Goal: Communication & Community: Answer question/provide support

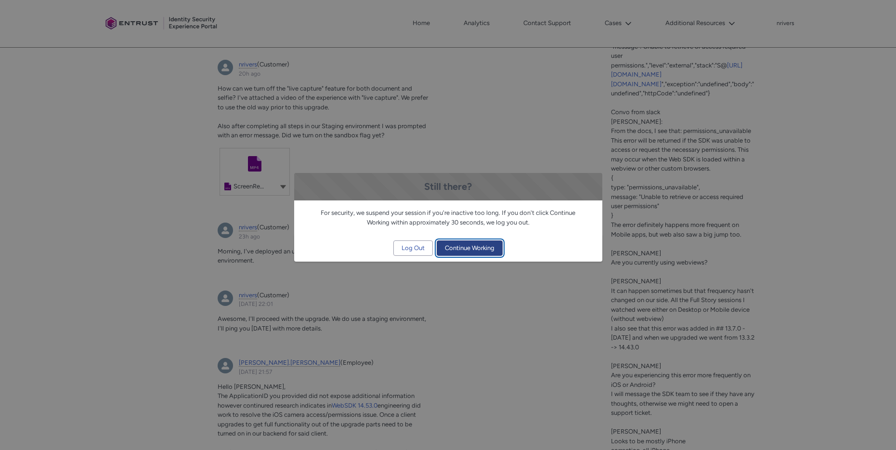
click at [471, 249] on span "Continue Working" at bounding box center [470, 248] width 50 height 14
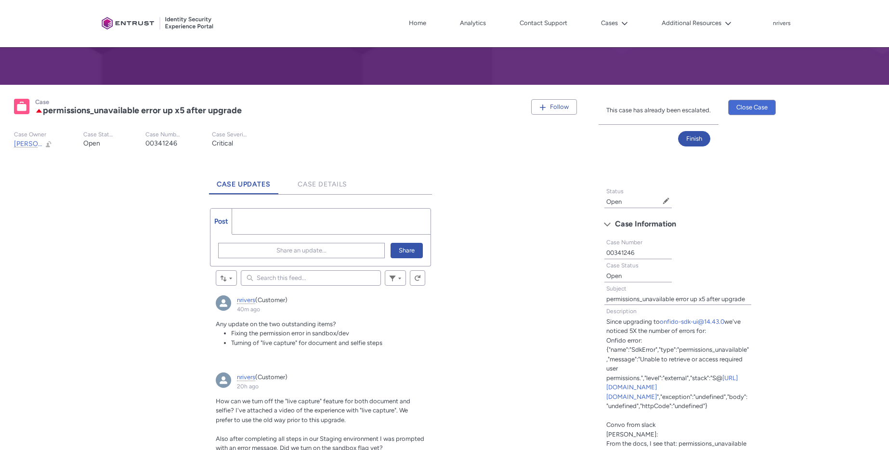
scroll to position [199, 0]
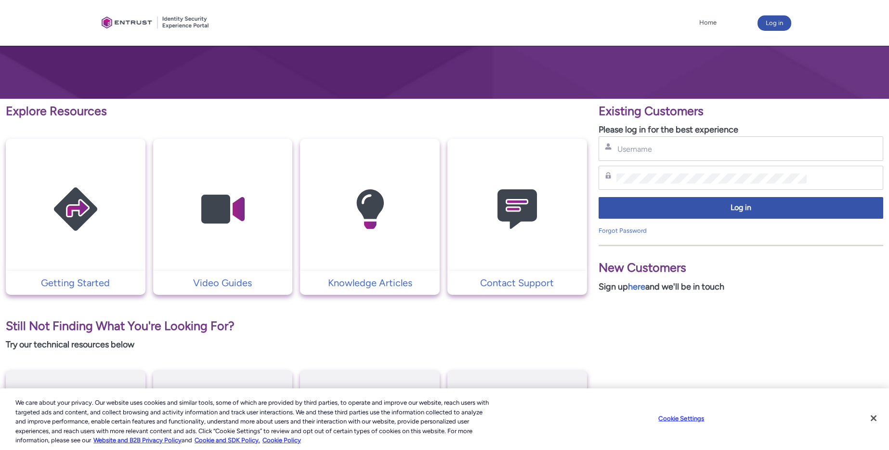
scroll to position [117, 0]
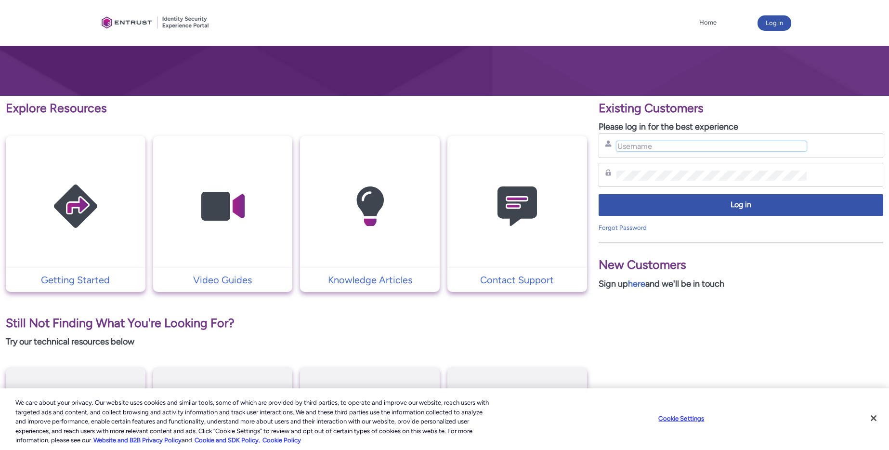
click at [667, 146] on input "Username" at bounding box center [711, 146] width 191 height 10
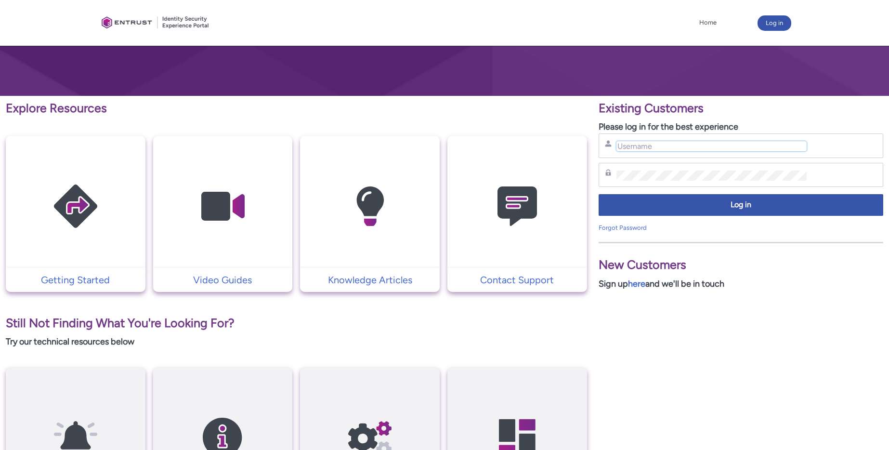
click at [681, 149] on input "Username" at bounding box center [711, 146] width 191 height 10
type input "[EMAIL_ADDRESS][DOMAIN_NAME]"
click at [706, 216] on div "Log in" at bounding box center [741, 207] width 285 height 31
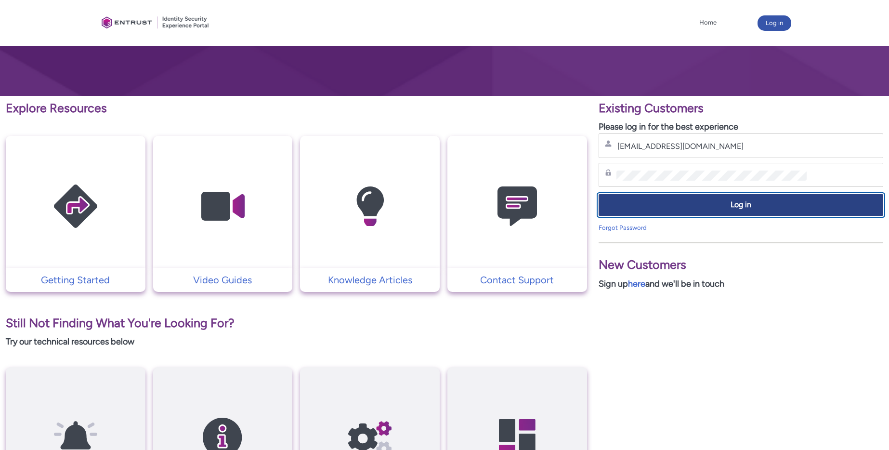
click at [706, 207] on span "Log in" at bounding box center [741, 204] width 272 height 11
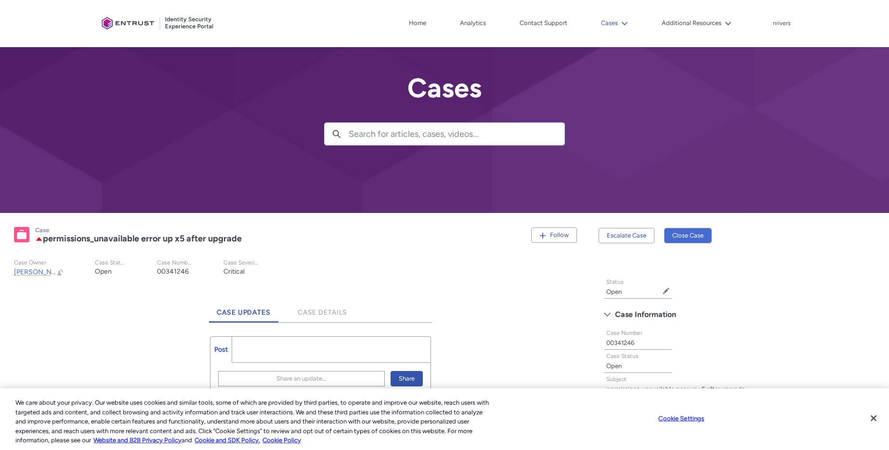
click at [613, 25] on button "Cases" at bounding box center [615, 23] width 32 height 14
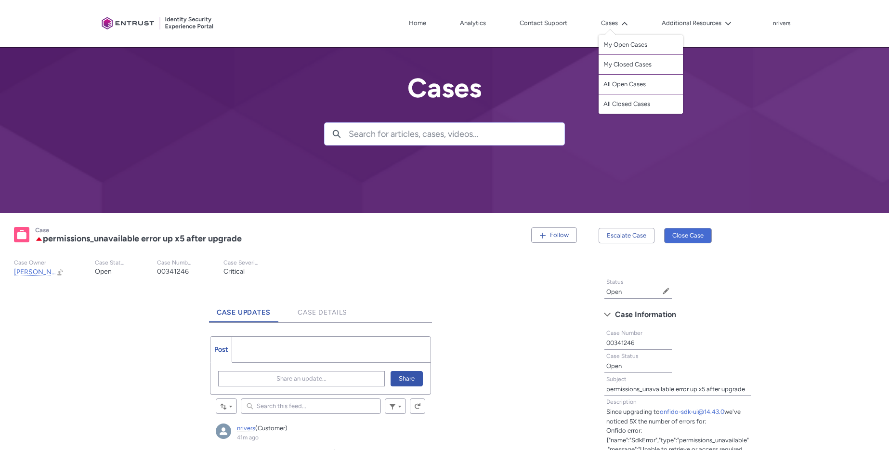
click at [474, 162] on div at bounding box center [444, 106] width 889 height 213
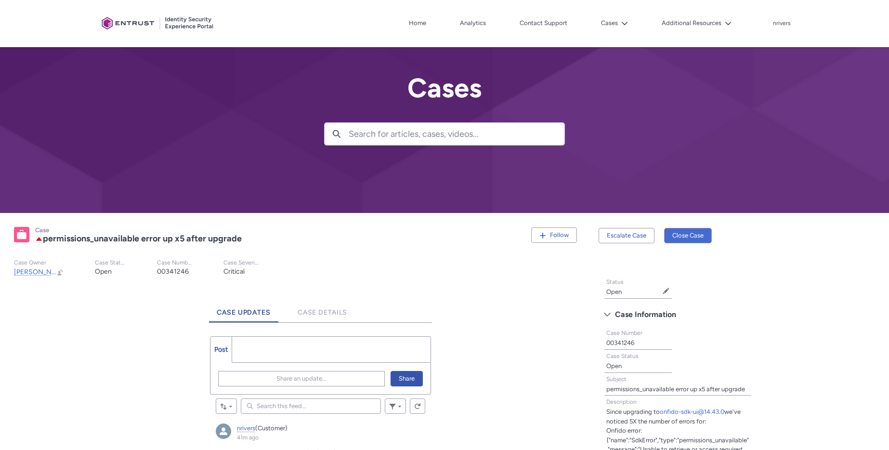
click at [613, 34] on div "Client Portal Home Analytics Contact Support Cases My Open Cases My Closed Case…" at bounding box center [445, 23] width 694 height 47
click at [612, 24] on button "Cases" at bounding box center [615, 23] width 32 height 14
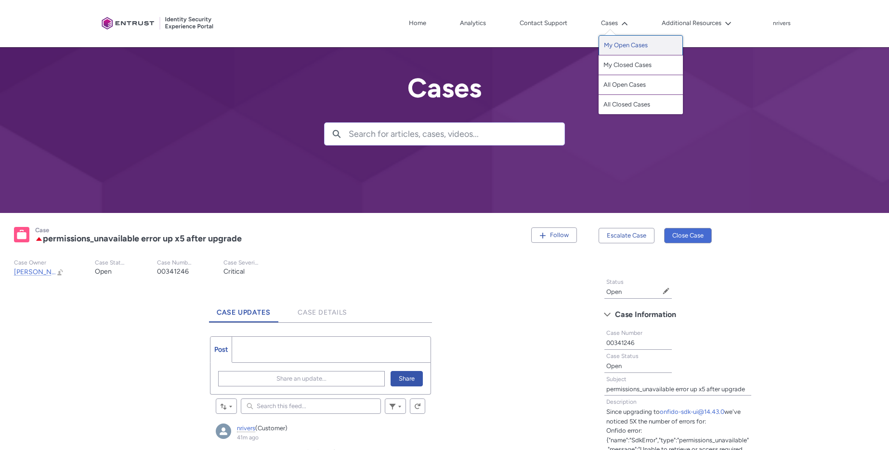
click at [617, 44] on link "My Open Cases" at bounding box center [641, 45] width 84 height 20
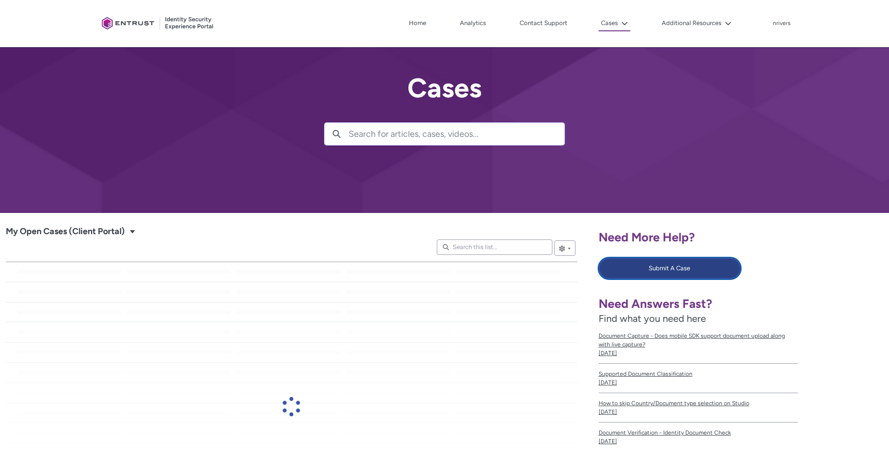
click at [680, 271] on button "Submit A Case" at bounding box center [670, 268] width 143 height 21
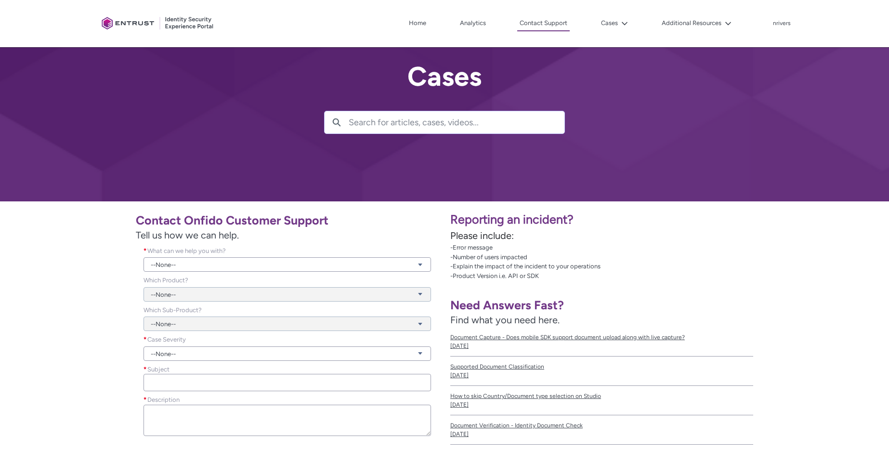
scroll to position [13, 0]
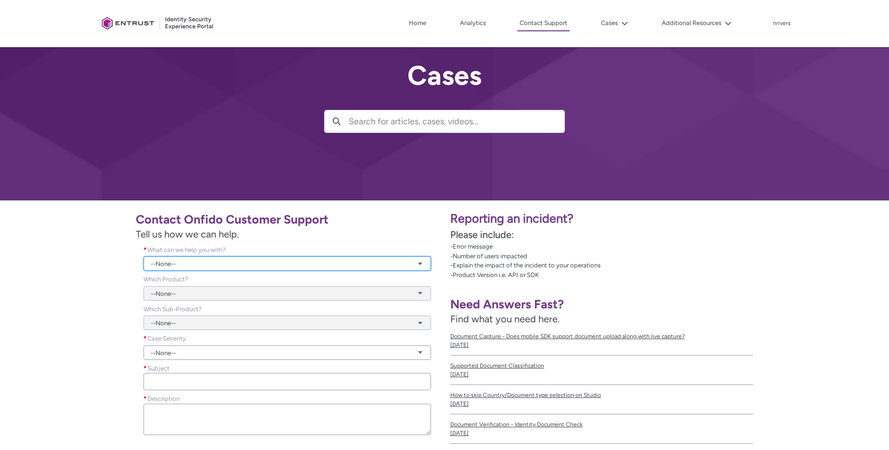
click at [217, 262] on link "--None--" at bounding box center [288, 263] width 288 height 14
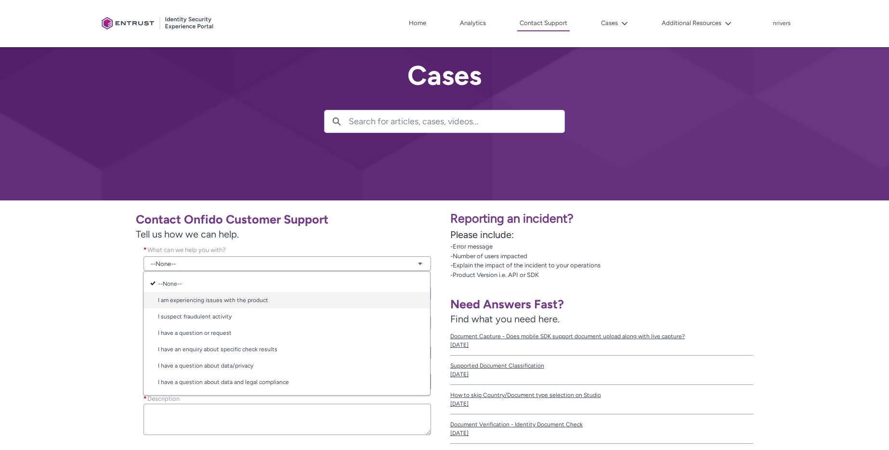
click at [193, 298] on link "I am experiencing issues with the product" at bounding box center [287, 300] width 287 height 16
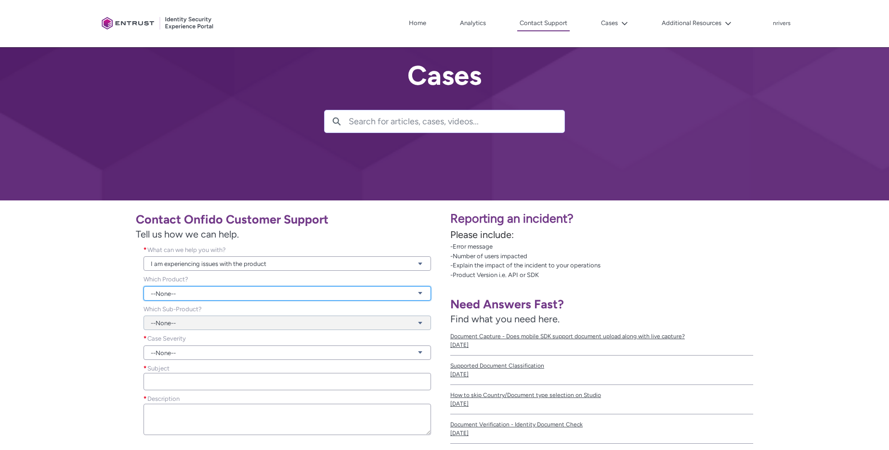
click at [183, 295] on link "--None--" at bounding box center [288, 293] width 288 height 14
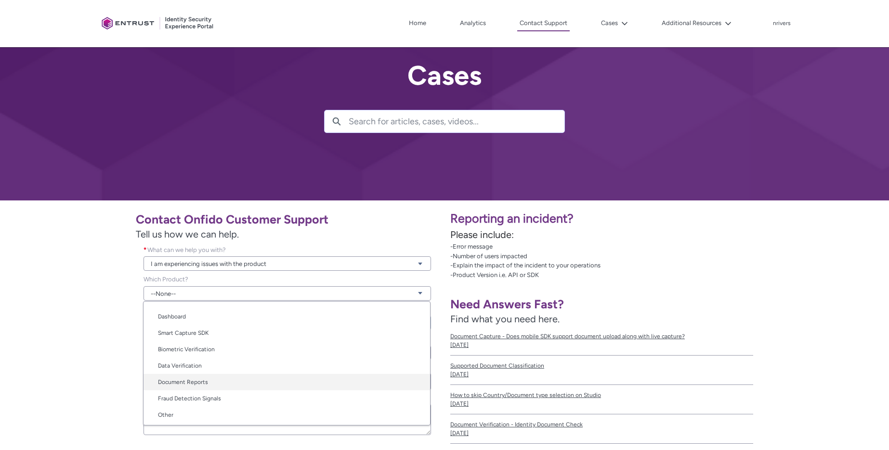
scroll to position [48, 0]
click at [237, 380] on link "Document Reports" at bounding box center [287, 380] width 287 height 16
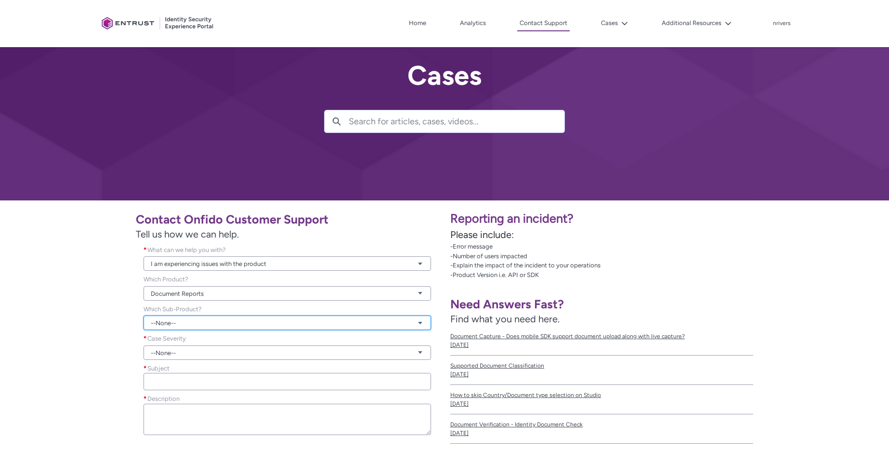
click at [187, 321] on link "--None--" at bounding box center [288, 322] width 288 height 14
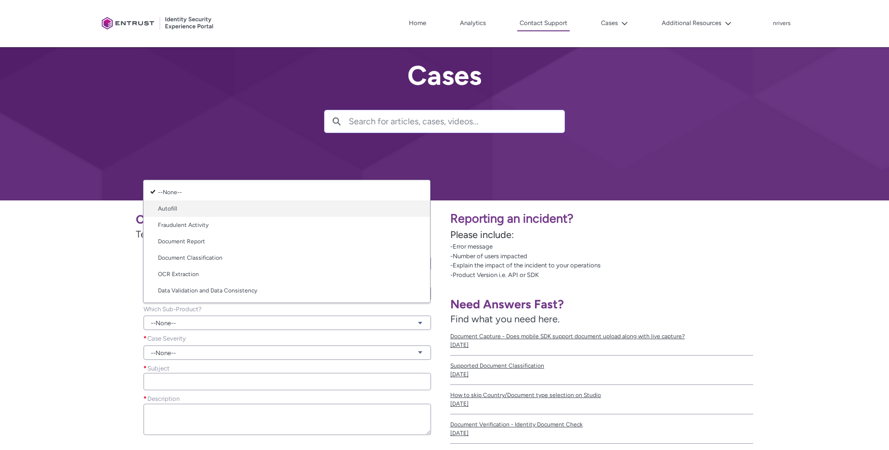
click at [191, 208] on link "Autofill" at bounding box center [287, 208] width 287 height 16
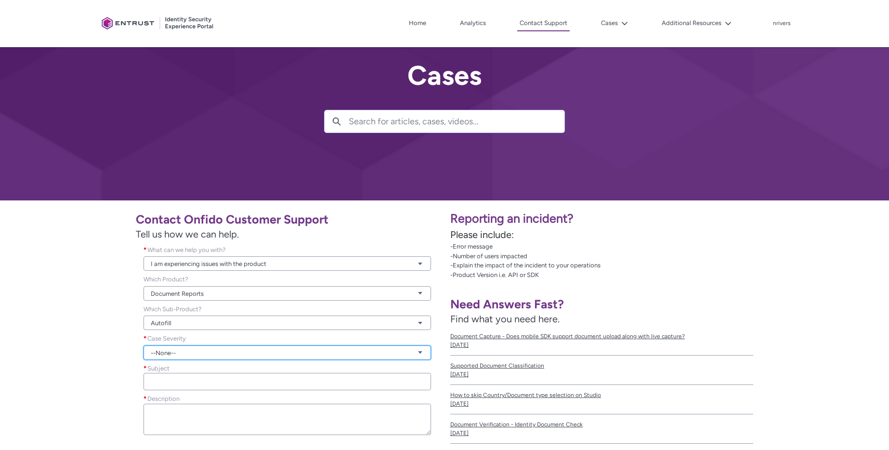
click at [172, 355] on link "--None--" at bounding box center [288, 352] width 288 height 14
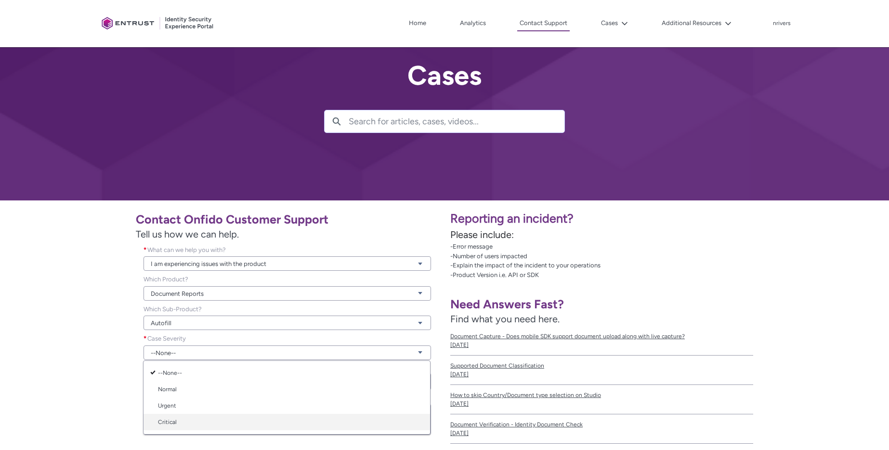
click at [183, 416] on link "Critical" at bounding box center [287, 422] width 287 height 16
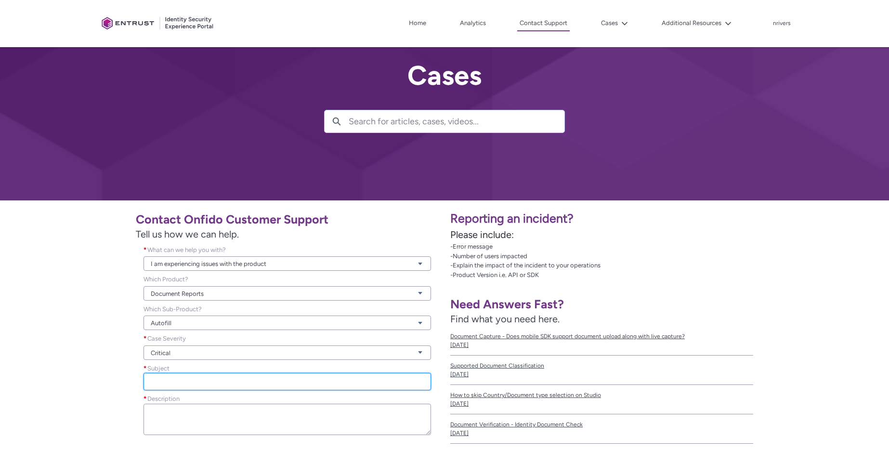
click at [181, 380] on input "Subject *" at bounding box center [288, 381] width 288 height 17
click at [172, 375] on input "Subject *" at bounding box center [288, 381] width 288 height 17
paste input "Classification error"
type input "Classification error"
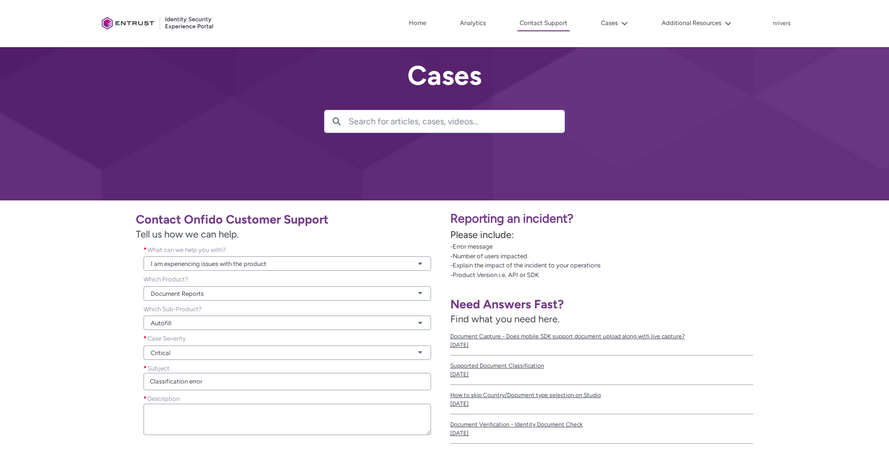
drag, startPoint x: 82, startPoint y: 328, endPoint x: 108, endPoint y: 347, distance: 31.8
click at [82, 328] on div "Contact Onfido Customer Support Tell us how we can help. What can we help you w…" at bounding box center [222, 348] width 433 height 284
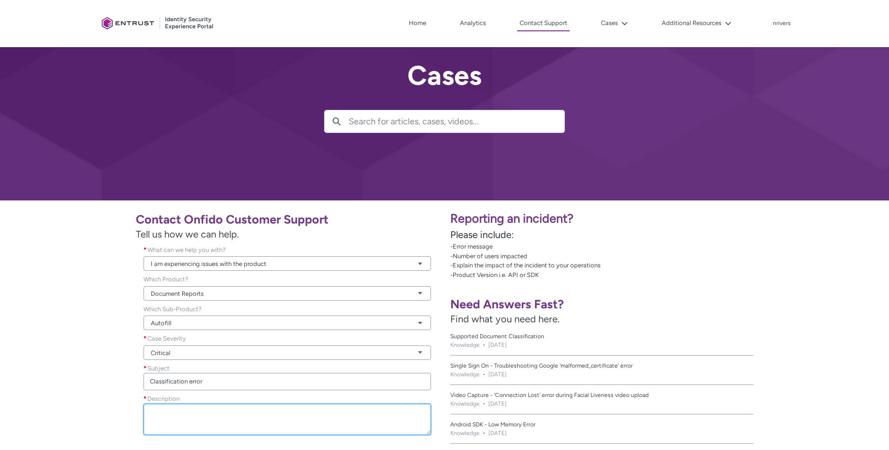
click at [223, 415] on textarea "Description *" at bounding box center [288, 419] width 288 height 31
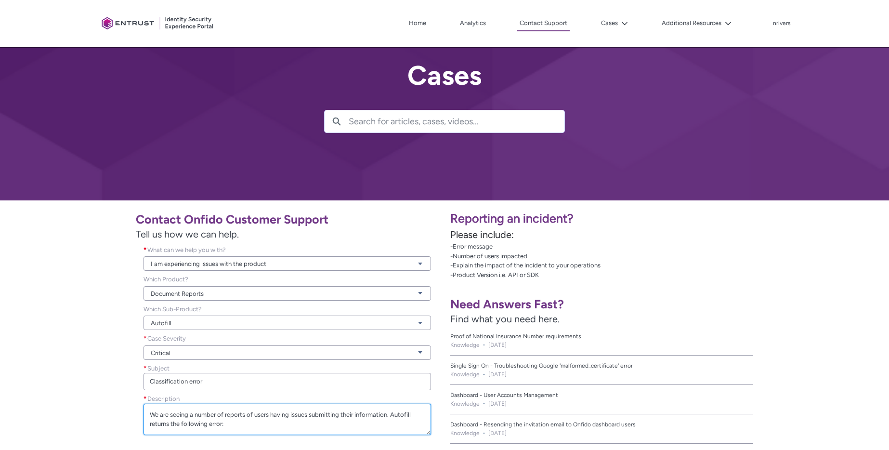
scroll to position [31, 0]
paste textarea "Onfido APIException while extracting data from Onfido document 8376edf8-5f13-4b…"
paste textarea "Onfido APIException while extracting data from Onfido document d9e0d45f-7019-4a…"
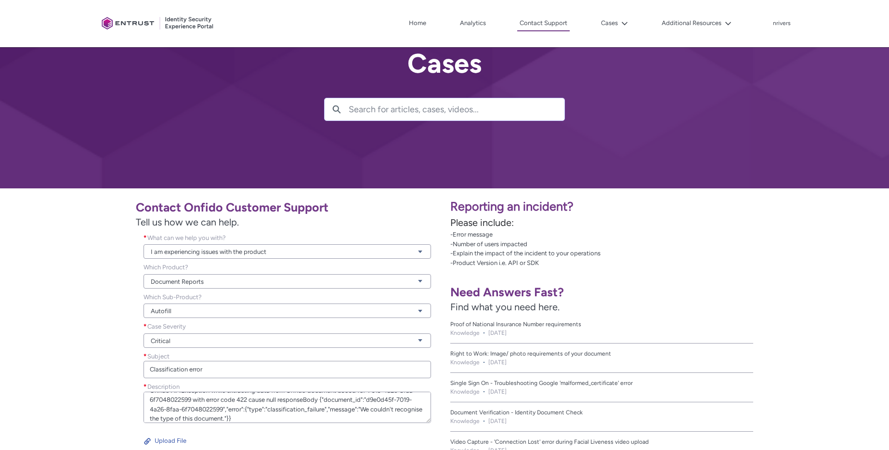
scroll to position [44, 0]
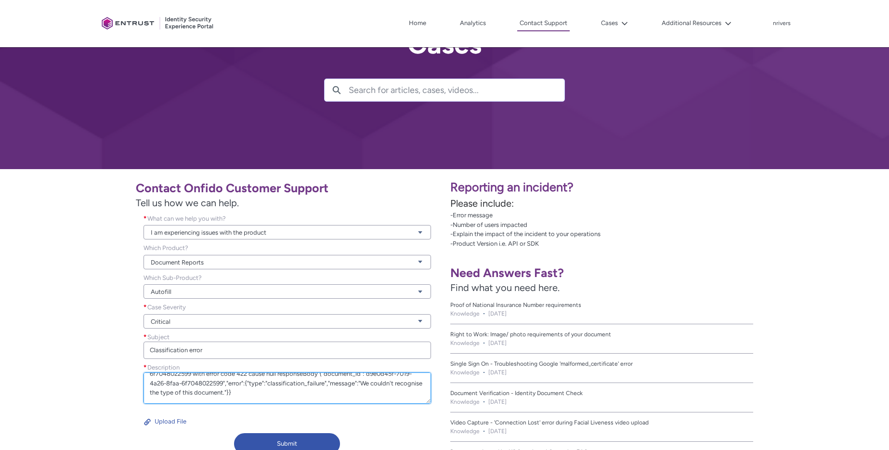
paste textarea "Onfido APIException while extracting data from Onfido document 52443430-2a38-4f…"
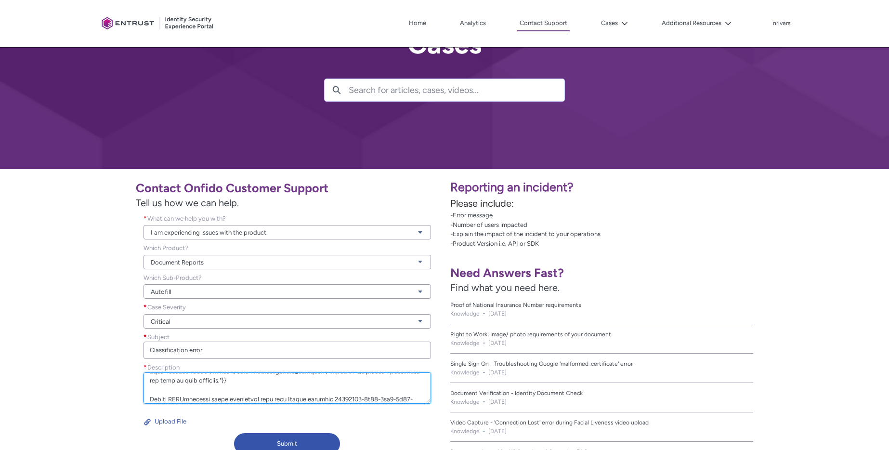
scroll to position [153, 0]
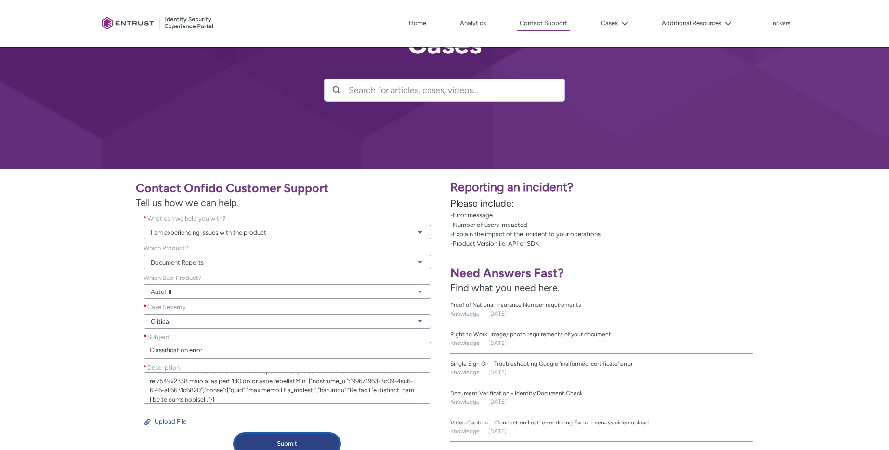
type textarea "We are seeing a number of reports of users having issues submitting their infor…"
click at [295, 446] on button "Submit" at bounding box center [287, 443] width 106 height 21
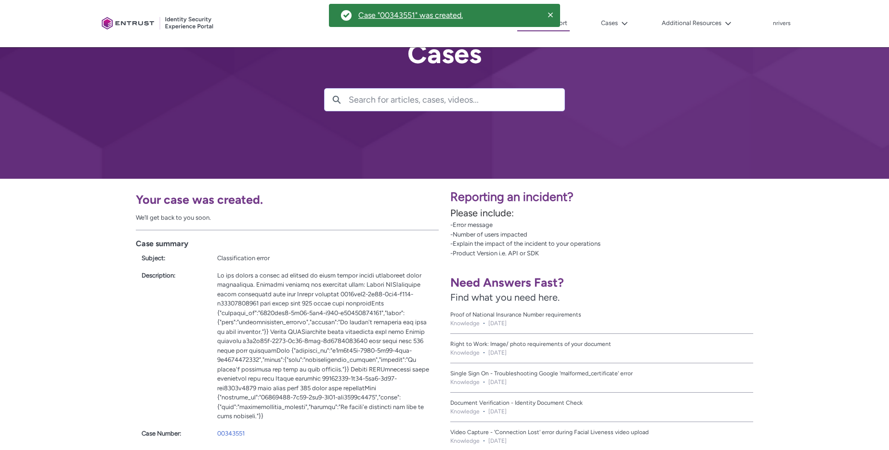
scroll to position [0, 0]
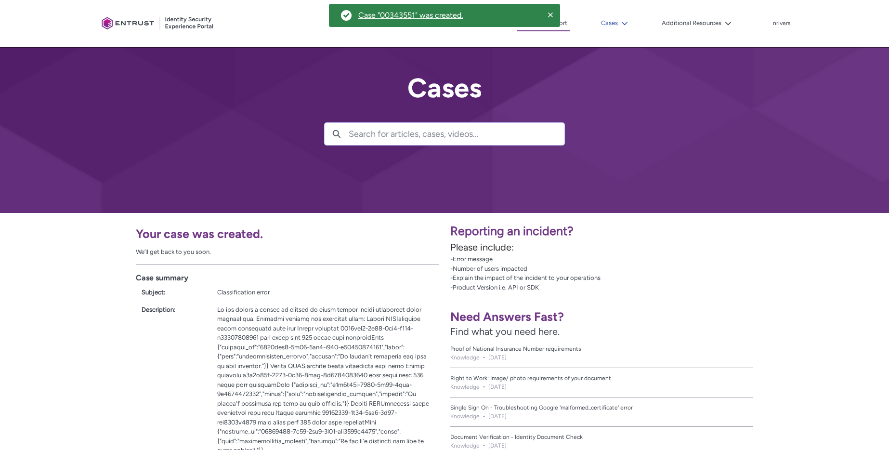
click at [610, 23] on button "Cases" at bounding box center [615, 23] width 32 height 14
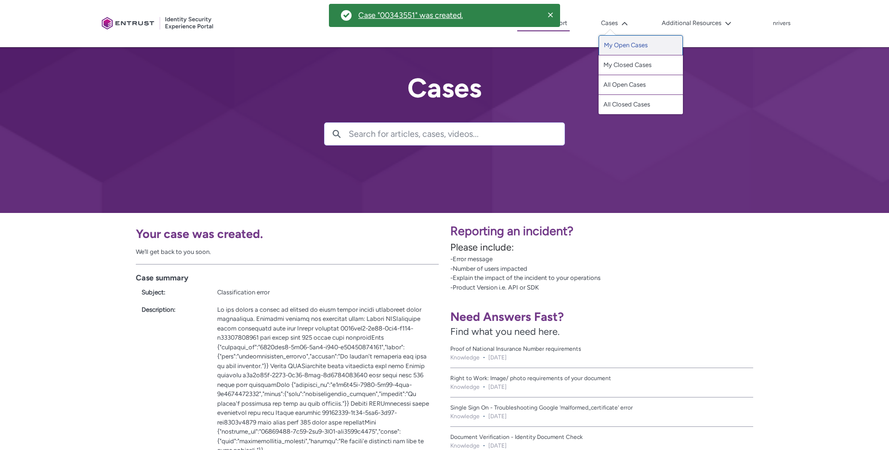
click at [625, 44] on link "My Open Cases" at bounding box center [641, 45] width 84 height 20
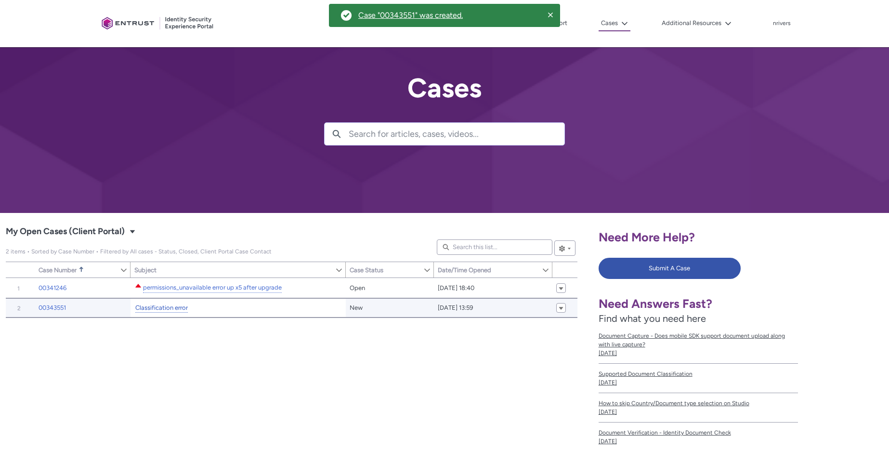
click at [169, 308] on link "Classification error" at bounding box center [161, 308] width 52 height 10
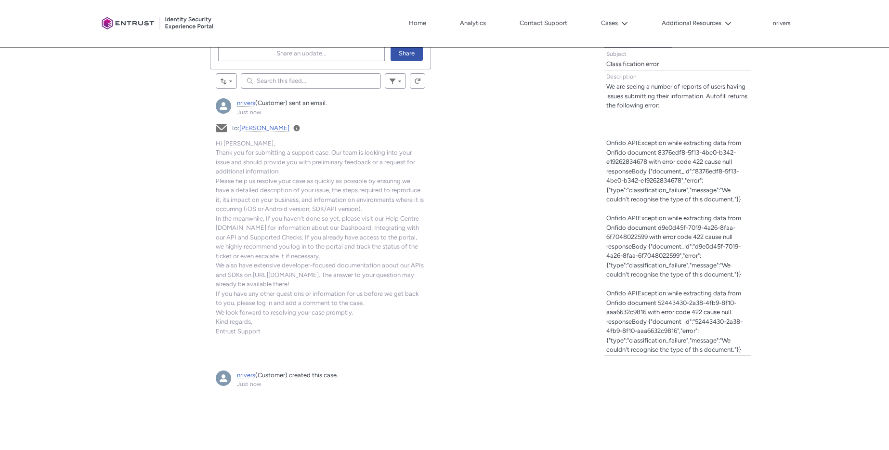
scroll to position [128, 0]
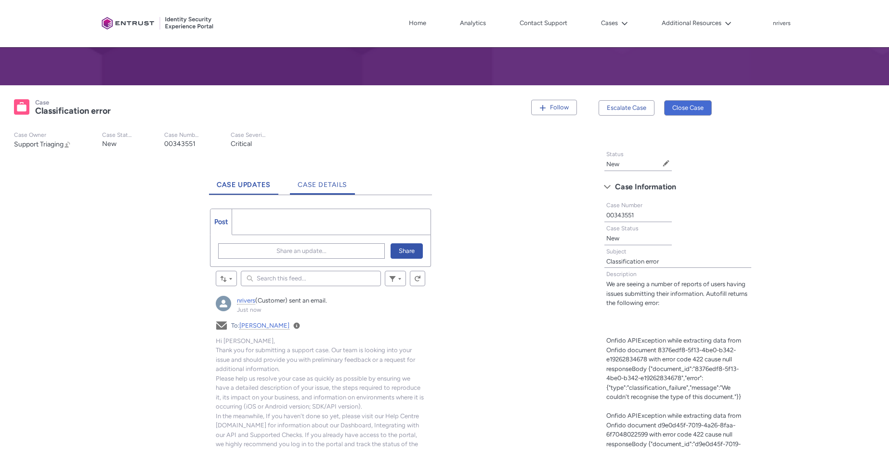
click at [316, 185] on span "Case Details" at bounding box center [323, 185] width 50 height 8
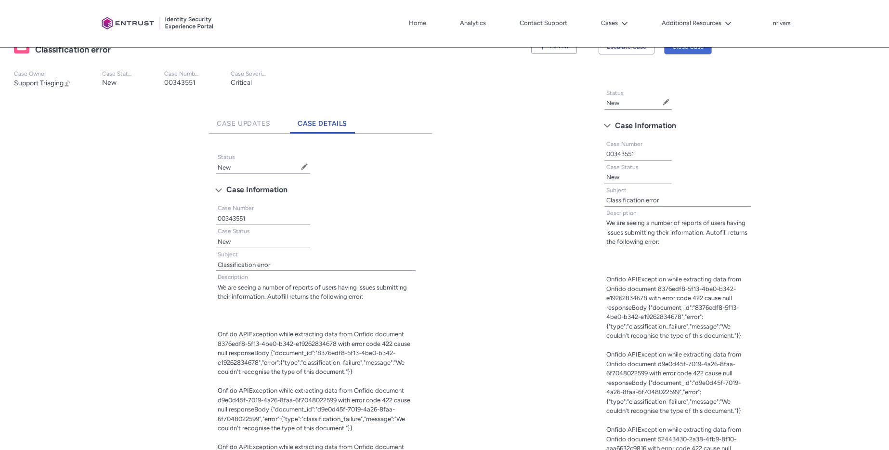
scroll to position [156, 0]
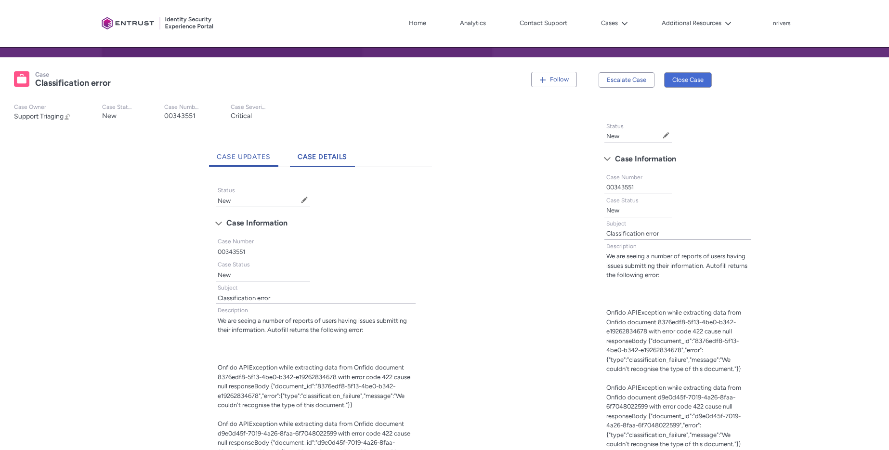
click at [242, 155] on span "Case Updates" at bounding box center [244, 157] width 54 height 8
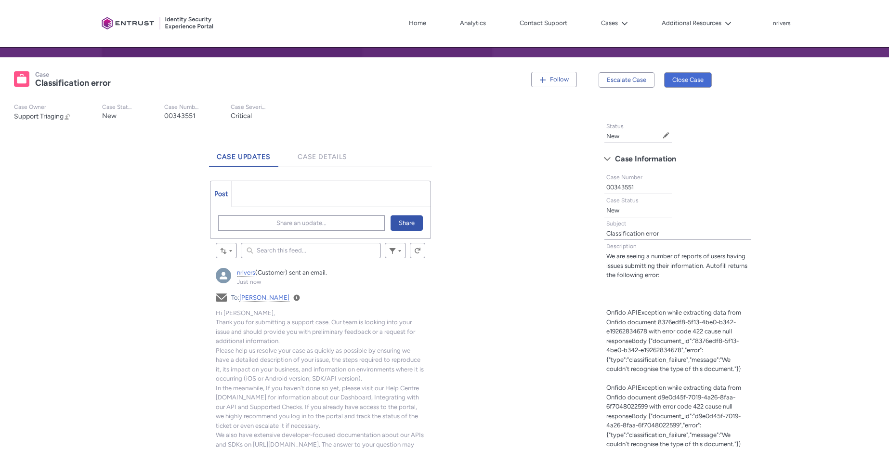
click at [299, 200] on ul "Post More" at bounding box center [320, 194] width 221 height 26
click at [278, 221] on span "Share an update..." at bounding box center [301, 223] width 50 height 14
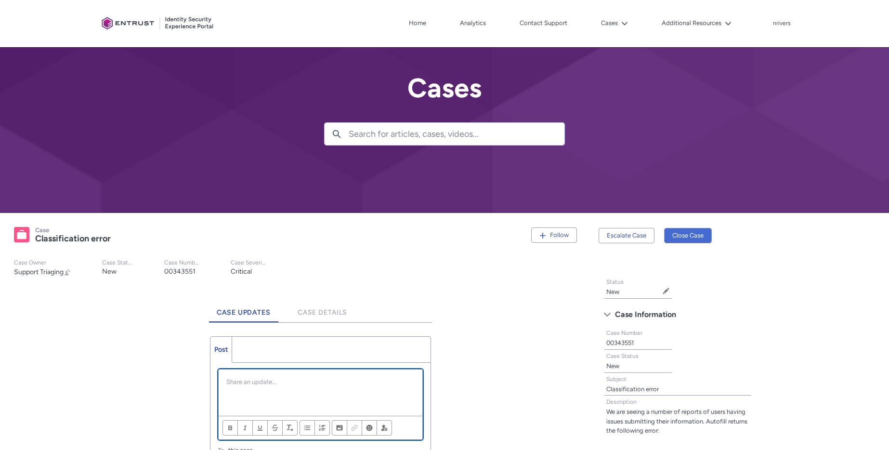
click at [262, 384] on p "Chatter Publisher" at bounding box center [320, 382] width 188 height 10
click at [275, 391] on div "Chatter Publisher" at bounding box center [321, 392] width 204 height 46
paste div "Chatter Publisher"
click at [298, 399] on p "Chatter Publisher" at bounding box center [320, 401] width 188 height 10
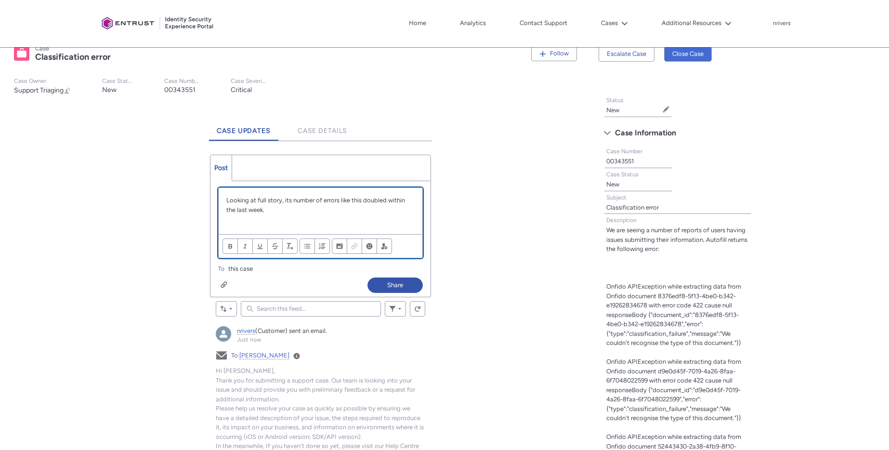
scroll to position [185, 0]
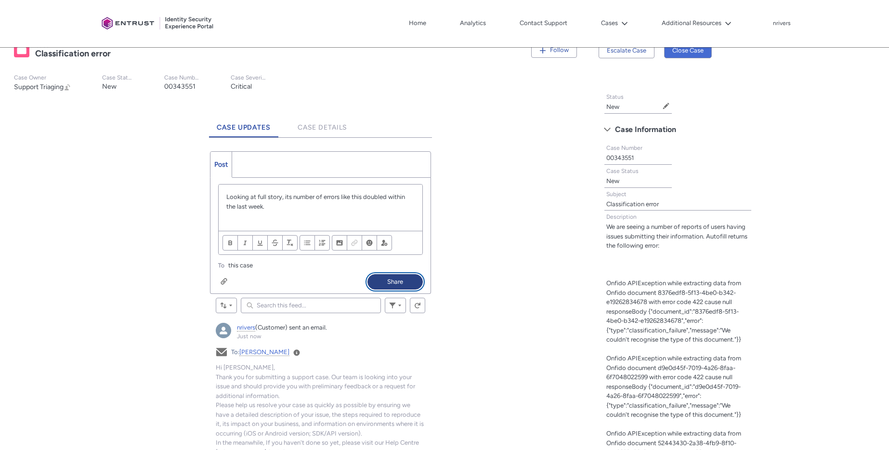
click at [395, 283] on button "Share" at bounding box center [394, 281] width 55 height 15
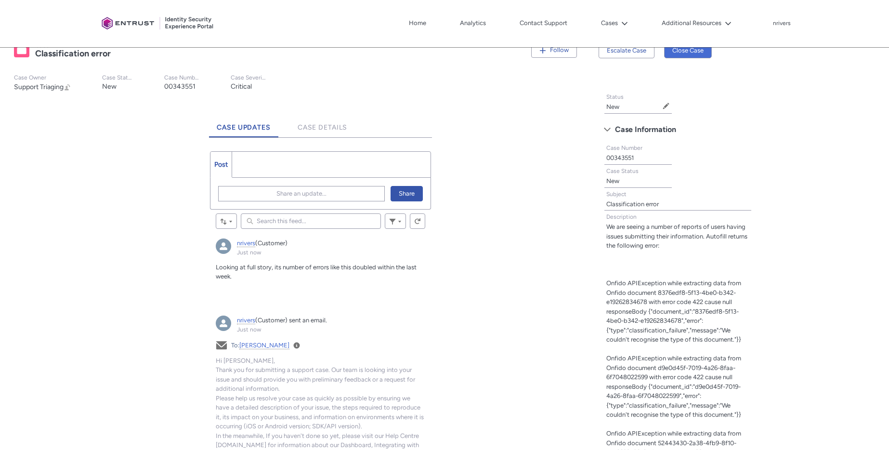
click at [192, 82] on lightning-formatted-text "00343551" at bounding box center [179, 86] width 31 height 8
copy lightning-formatted-text "00343551"
click at [179, 88] on lightning-formatted-text "00343551" at bounding box center [179, 86] width 31 height 8
